Goal: Task Accomplishment & Management: Complete application form

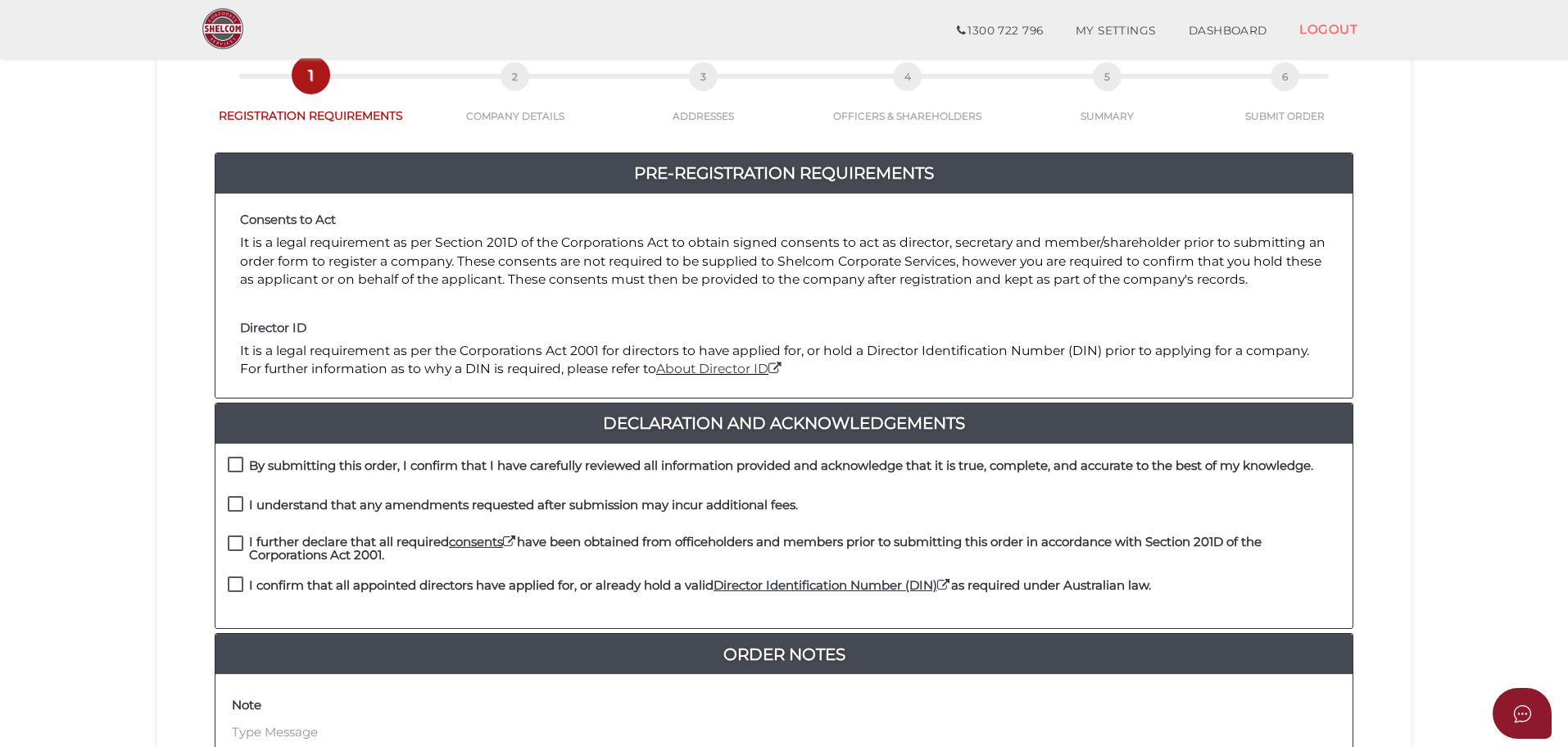
scroll to position [328, 0]
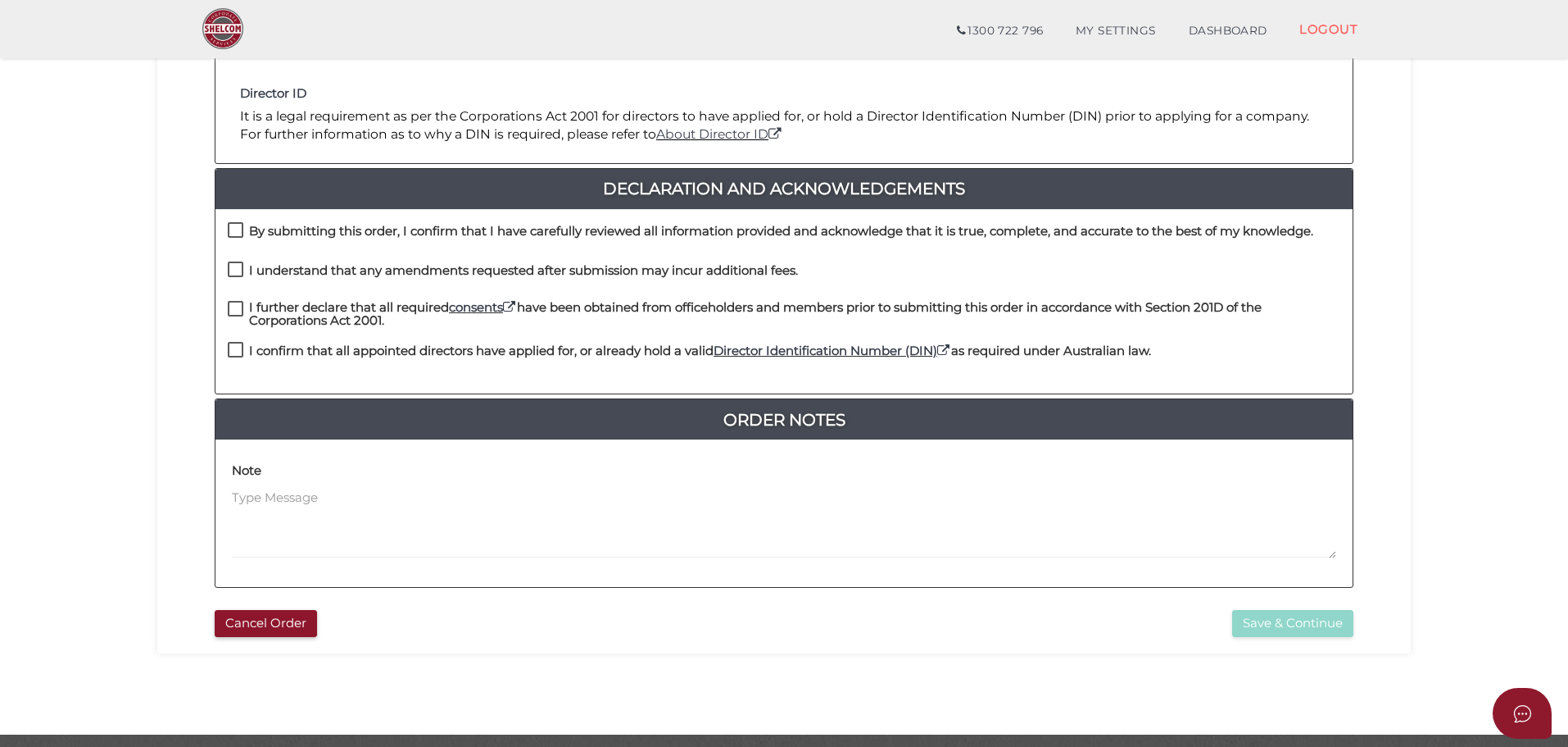
click at [236, 225] on label "By submitting this order, I confirm that I have carefully reviewed all informat…" at bounding box center [770, 235] width 1086 height 20
checkbox input "true"
click at [241, 267] on label "I understand that any amendments requested after submission may incur additiona…" at bounding box center [512, 273] width 570 height 20
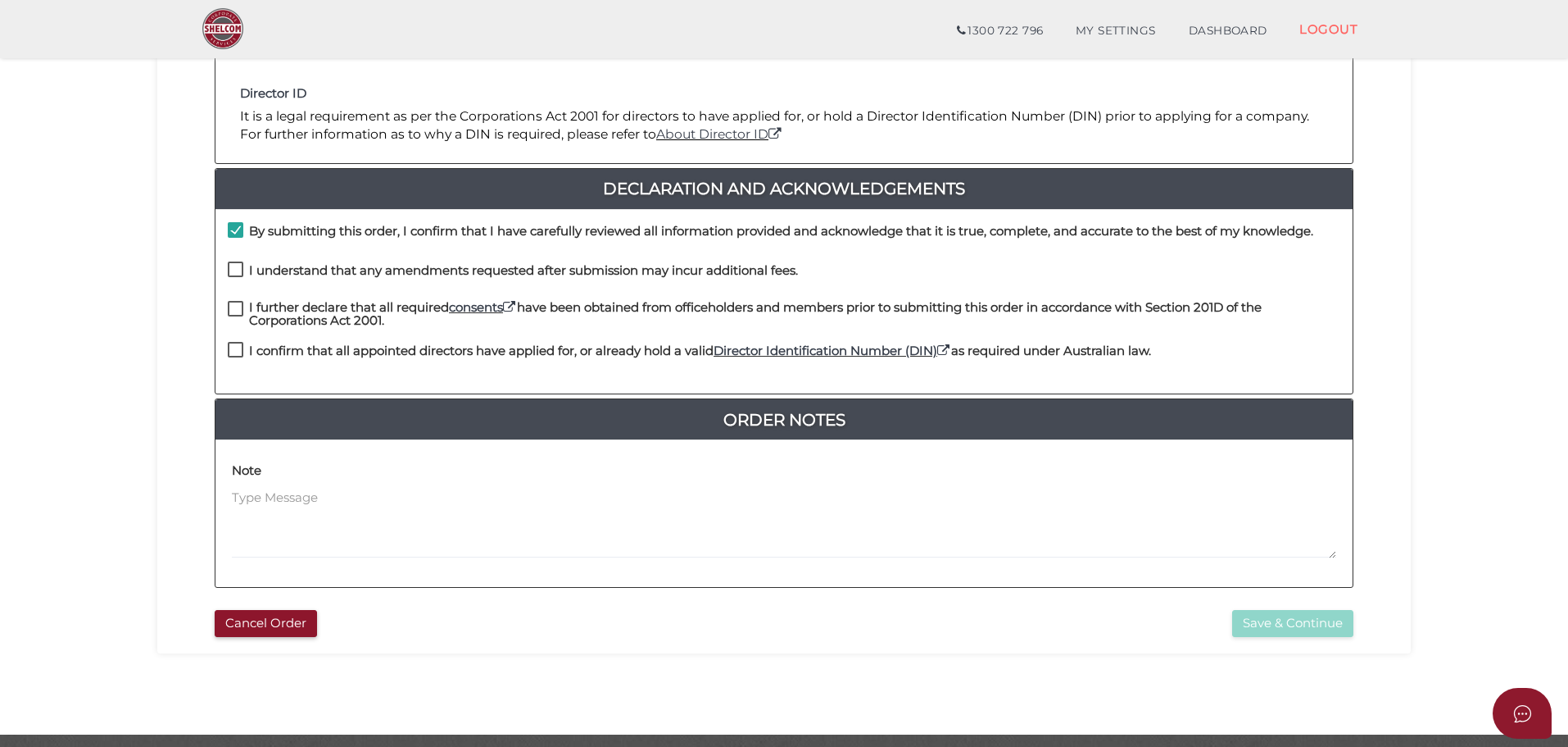
checkbox input "true"
click at [239, 310] on label "I further declare that all required consents have been obtained from officehold…" at bounding box center [784, 311] width 1113 height 20
checkbox input "true"
click at [238, 354] on label "I confirm that all appointed directors have applied for, or already hold a vali…" at bounding box center [689, 354] width 923 height 20
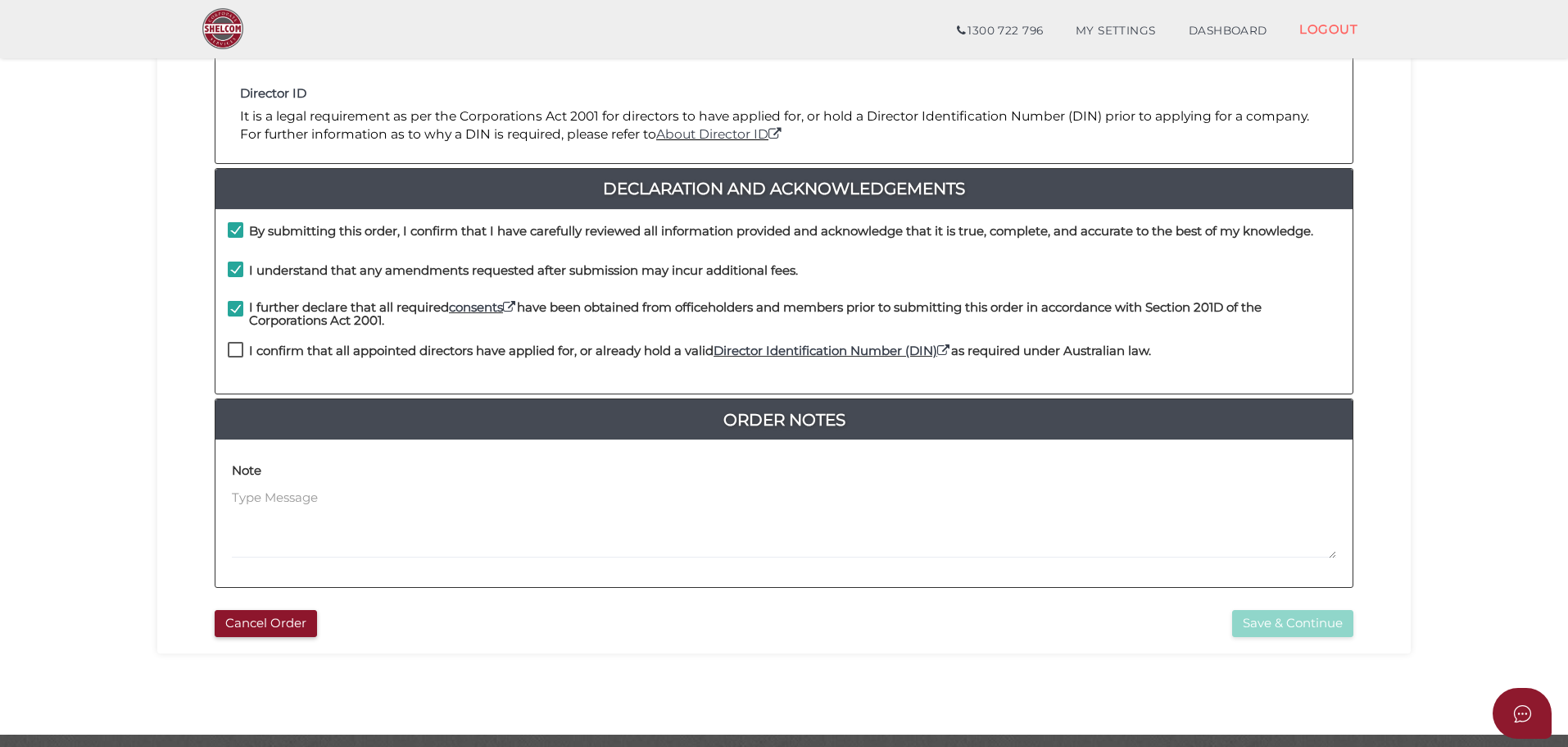
checkbox input "true"
click at [1289, 620] on button "Save & Continue" at bounding box center [1293, 623] width 122 height 27
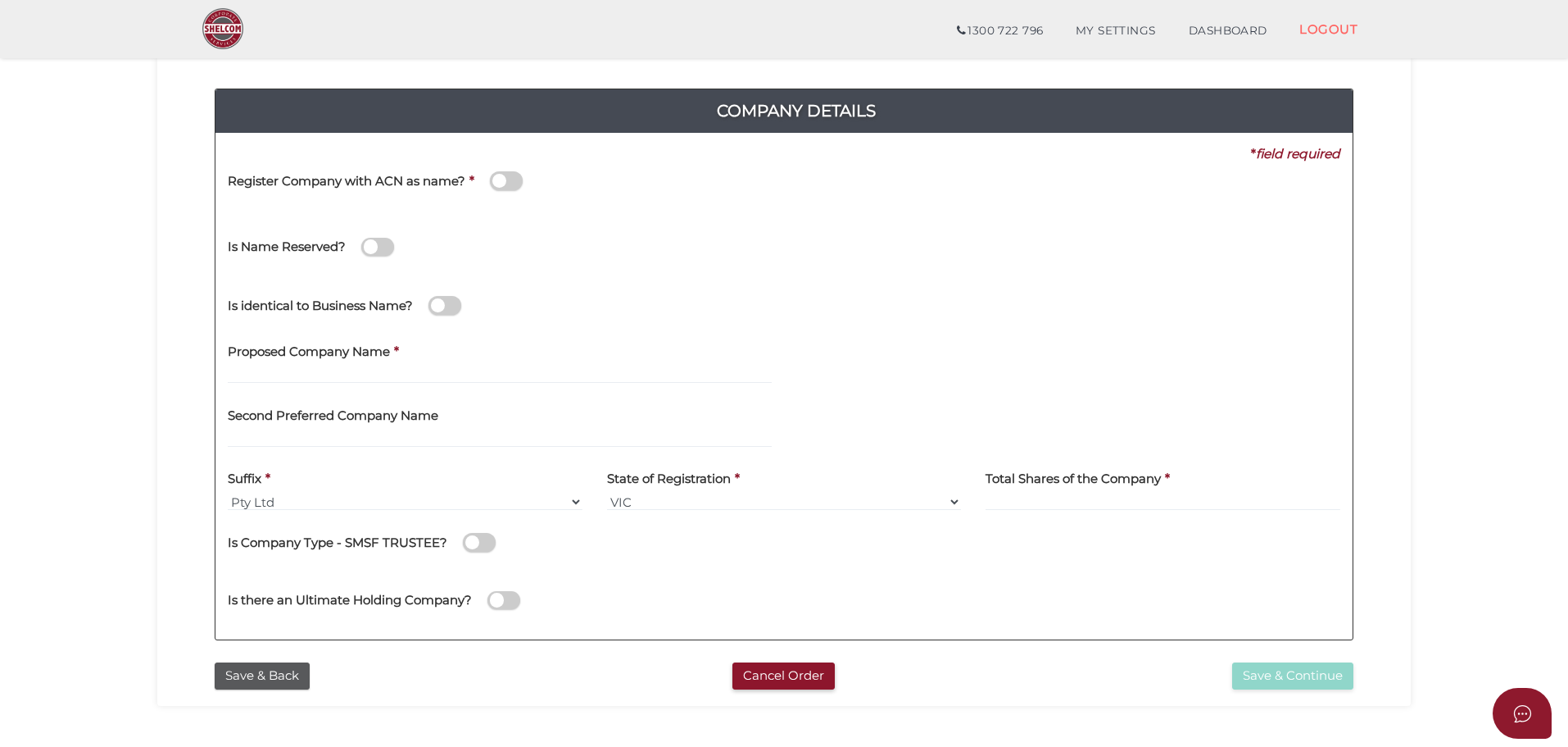
scroll to position [164, 0]
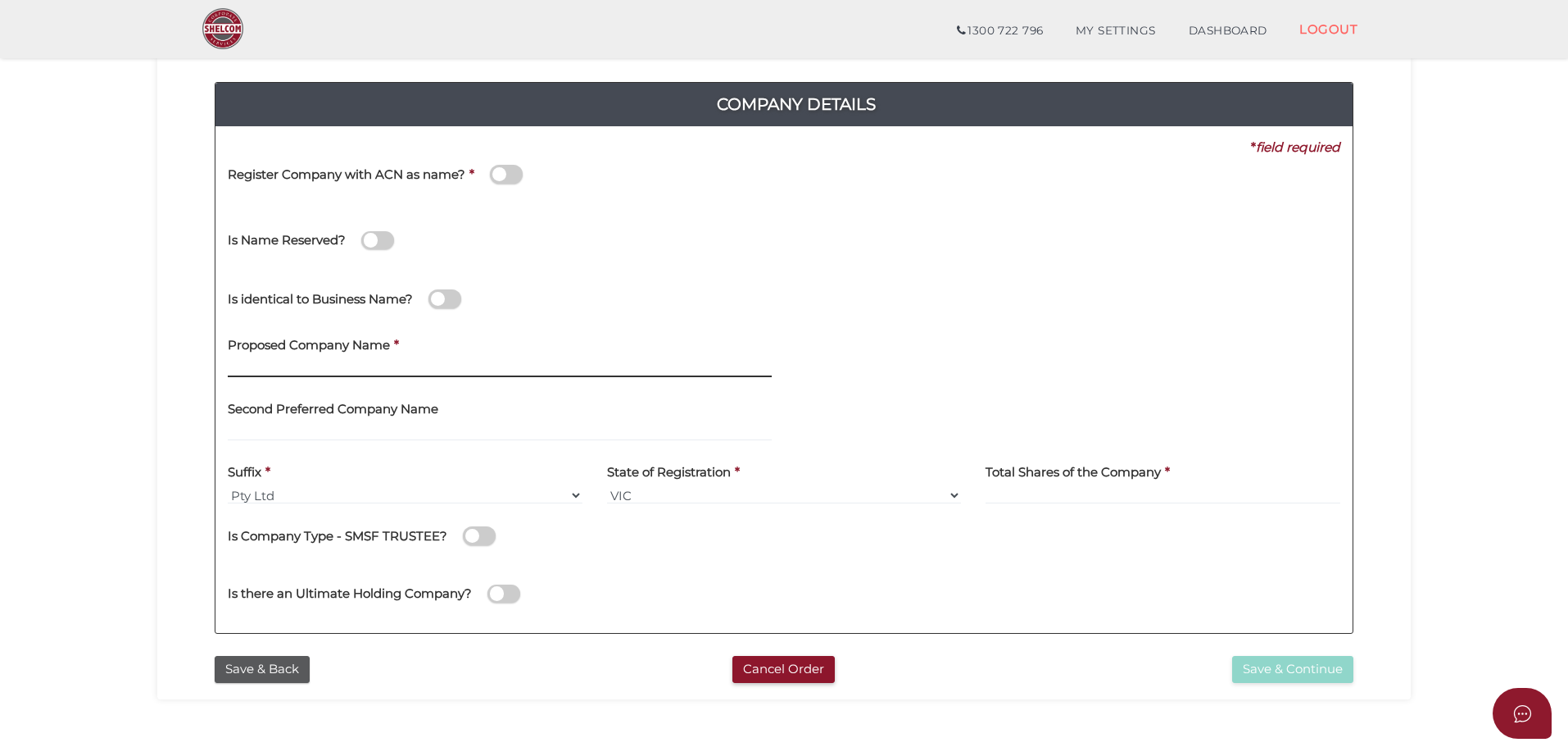
click at [343, 367] on input "text" at bounding box center [500, 368] width 544 height 18
drag, startPoint x: 331, startPoint y: 372, endPoint x: 268, endPoint y: 364, distance: 63.5
click at [268, 364] on input "OSSA Clothing" at bounding box center [500, 368] width 544 height 18
click at [313, 369] on input "OSSA Outdoors" at bounding box center [500, 368] width 544 height 18
click at [329, 367] on input "OSSA Outdoors" at bounding box center [500, 368] width 544 height 18
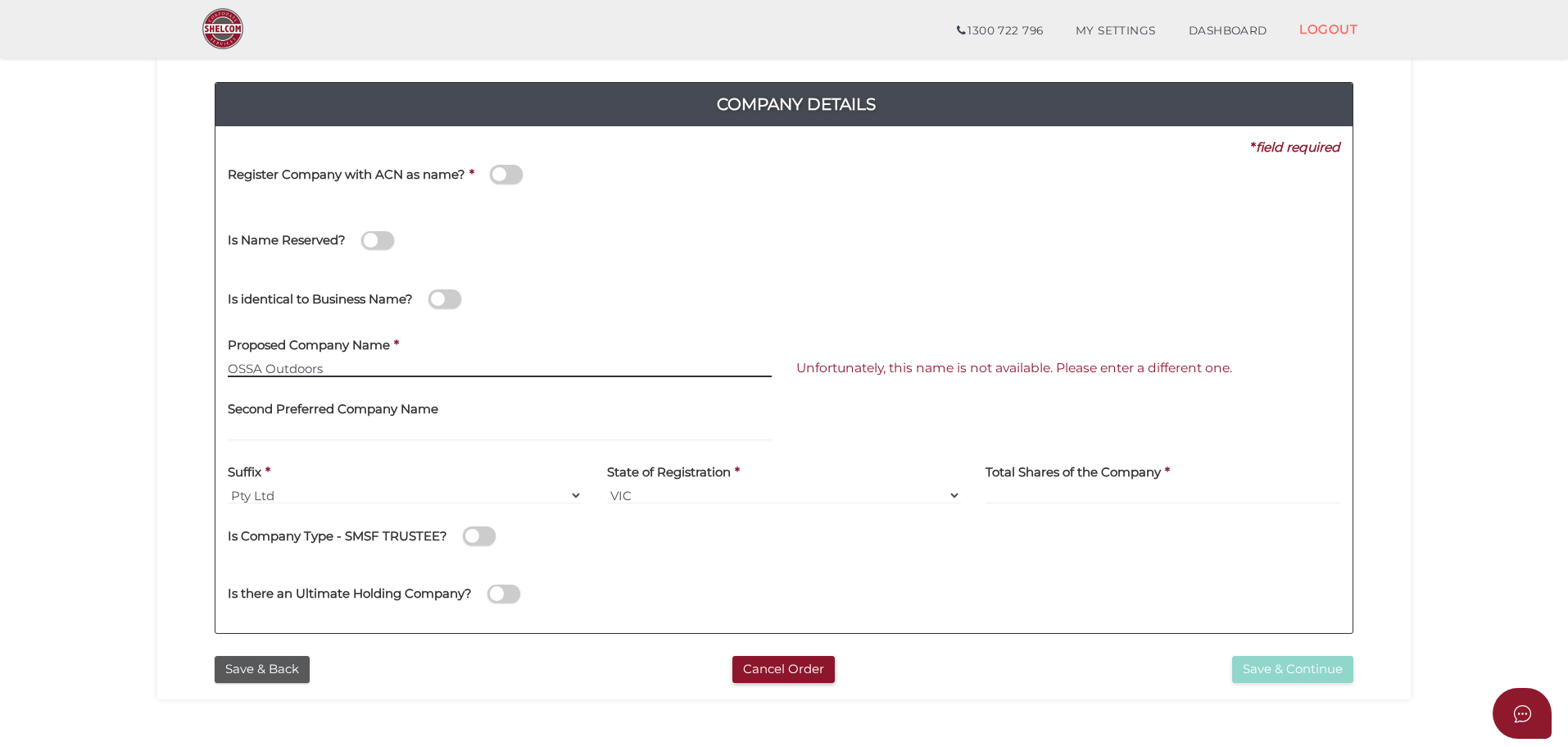
drag, startPoint x: 336, startPoint y: 368, endPoint x: 214, endPoint y: 369, distance: 122.0
click at [214, 369] on div "Company Details 0f6e52f5f2eca68b2693963826271084 1ea46a29308e009505261a564b9538…" at bounding box center [784, 350] width 1229 height 595
click at [323, 377] on div "Proposed Company Name * OSSA Outdoors" at bounding box center [499, 358] width 568 height 64
drag, startPoint x: 337, startPoint y: 373, endPoint x: 289, endPoint y: 373, distance: 48.0
click at [289, 373] on input "OSSA Outdoors" at bounding box center [500, 368] width 544 height 18
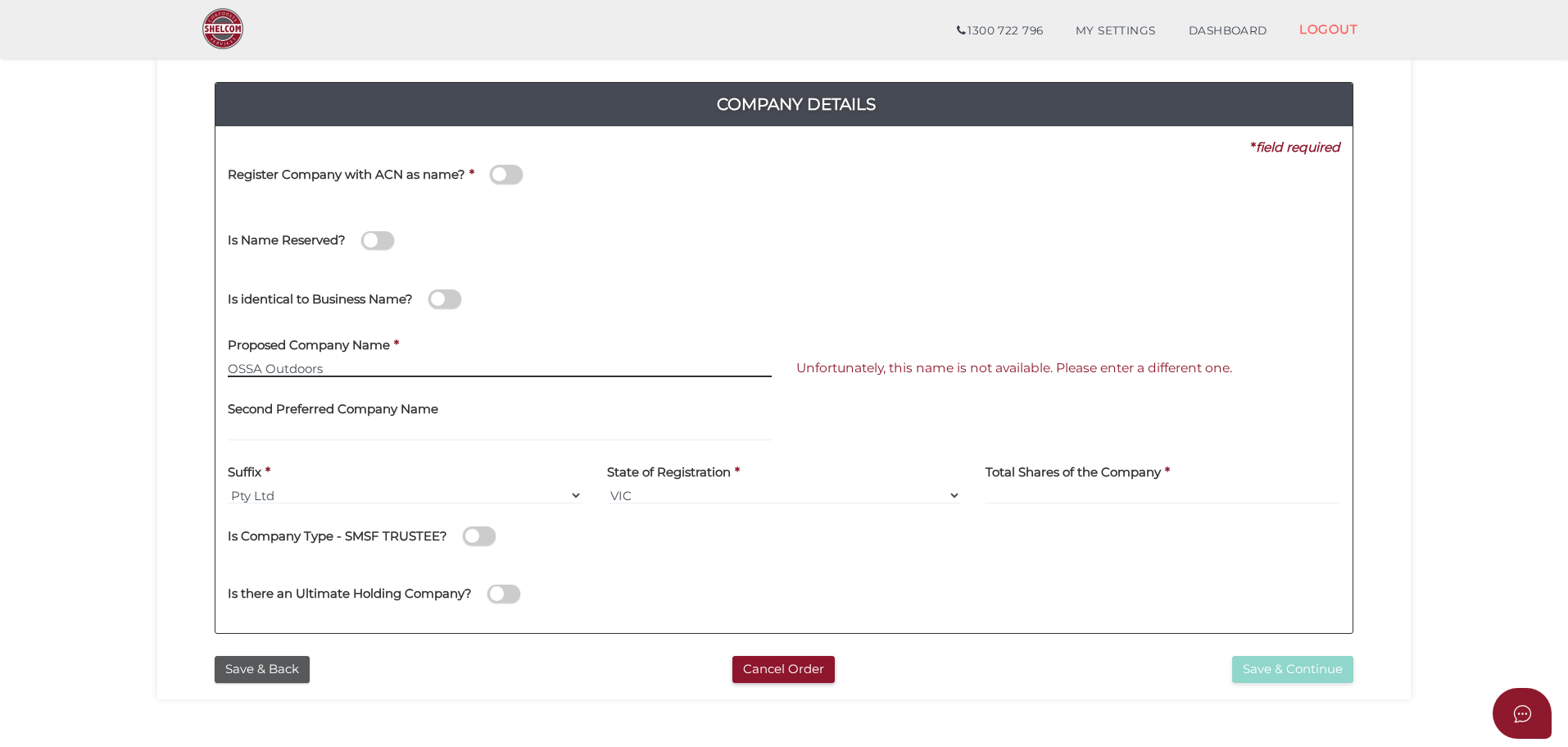
click at [332, 368] on input "OSSA Outdoors" at bounding box center [500, 368] width 544 height 18
drag, startPoint x: 351, startPoint y: 367, endPoint x: 268, endPoint y: 366, distance: 83.0
click at [268, 366] on input "OSSA Outdoors" at bounding box center [500, 368] width 544 height 18
type input "OSSA Clothing"
click at [453, 375] on input "OSSA Clothing" at bounding box center [500, 368] width 544 height 18
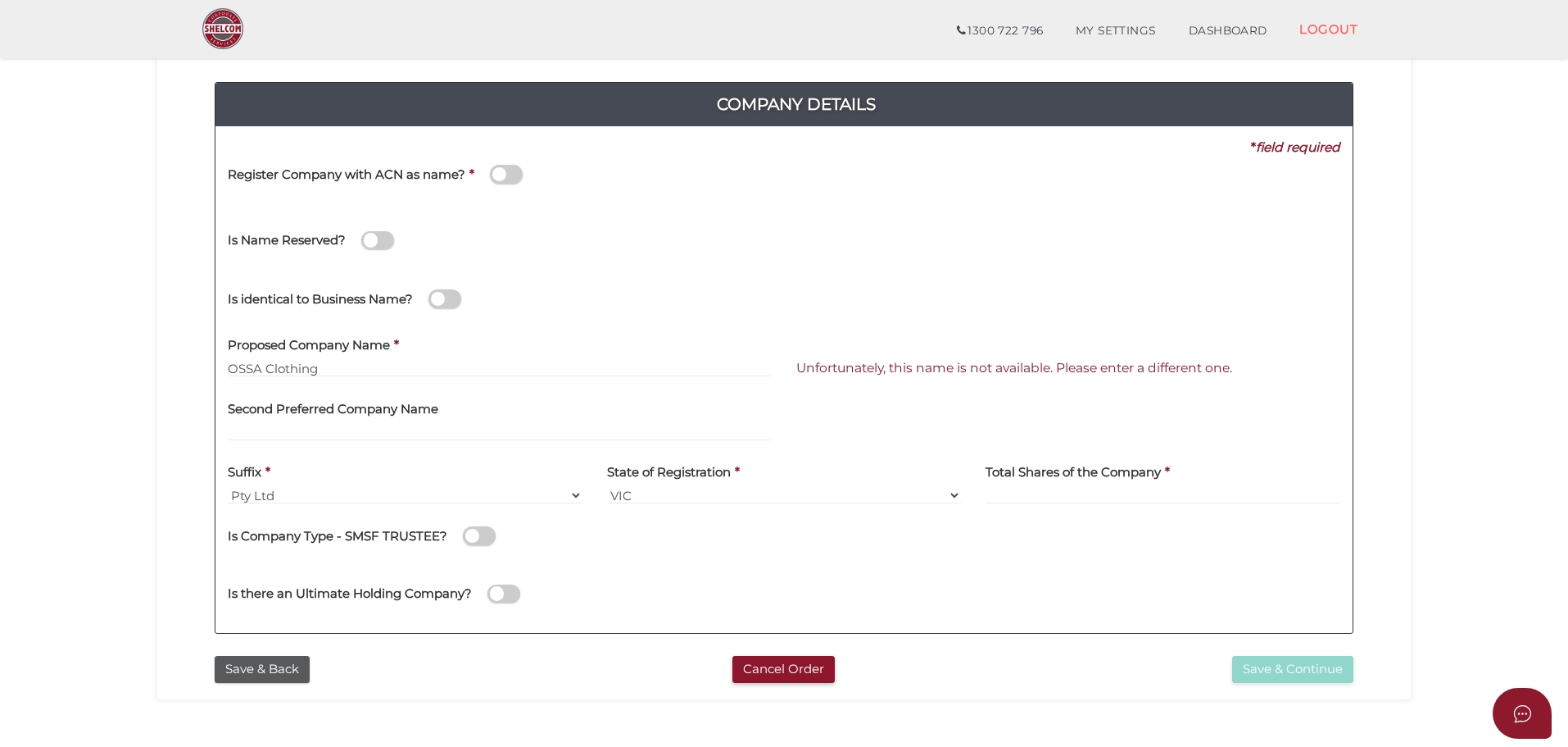
click at [73, 230] on section "Company Registration 1ea46a29308e009505261a564b953836 1 REGISTRATION REQUIREMEN…" at bounding box center [784, 388] width 1568 height 1018
click at [172, 180] on div "Company Details 0f6e52f5f2eca68b2693963826271084 1ea46a29308e009505261a564b9538…" at bounding box center [784, 350] width 1229 height 595
